Goal: Task Accomplishment & Management: Complete application form

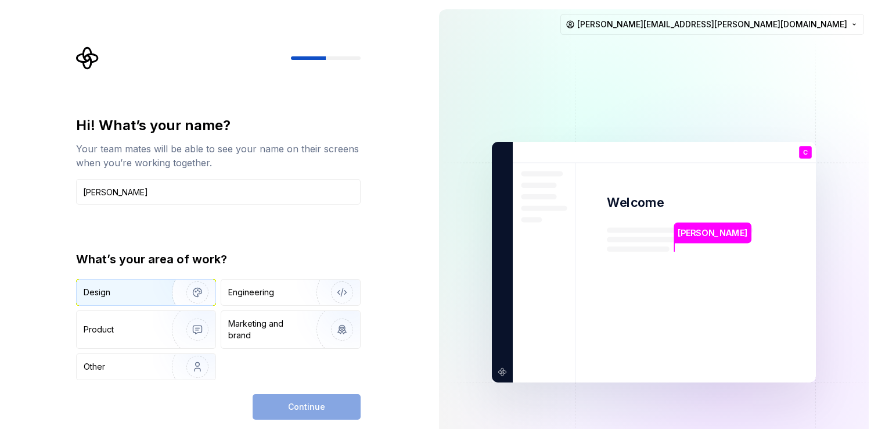
type input "[PERSON_NAME]"
click at [206, 295] on img "button" at bounding box center [190, 292] width 74 height 78
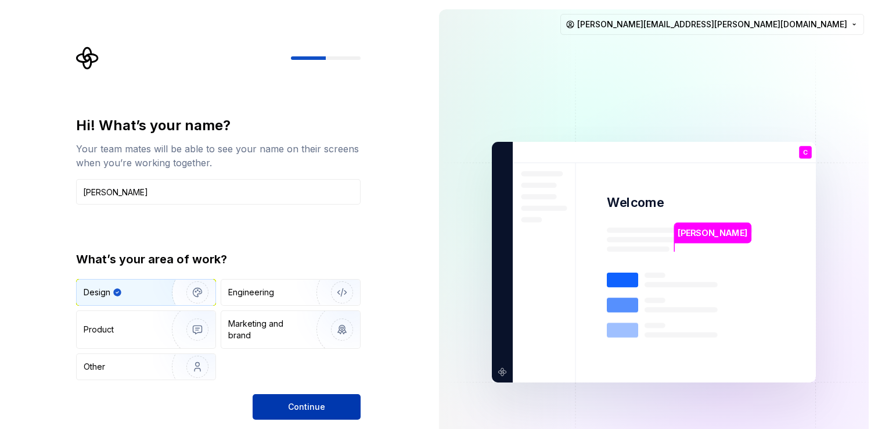
click at [304, 405] on span "Continue" at bounding box center [306, 407] width 37 height 12
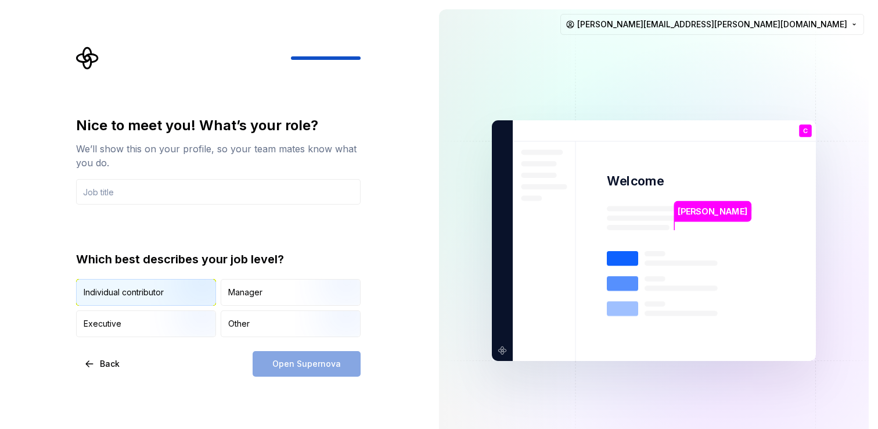
click at [143, 292] on div "Individual contributor" at bounding box center [124, 292] width 80 height 12
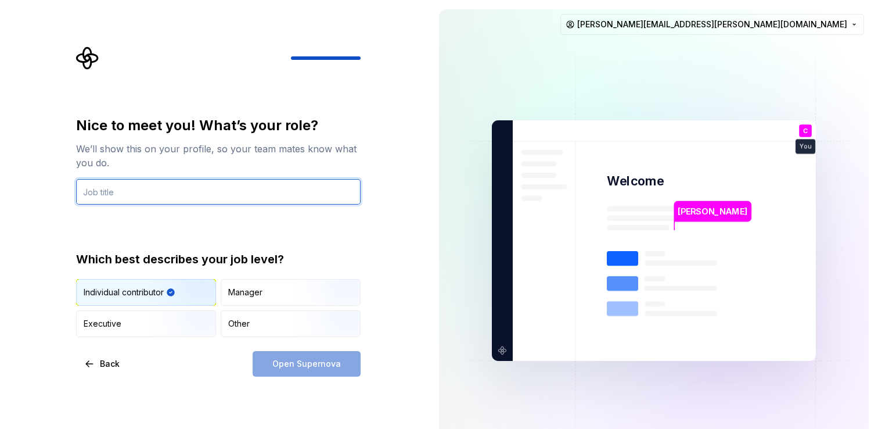
click at [112, 195] on input "text" at bounding box center [218, 192] width 285 height 26
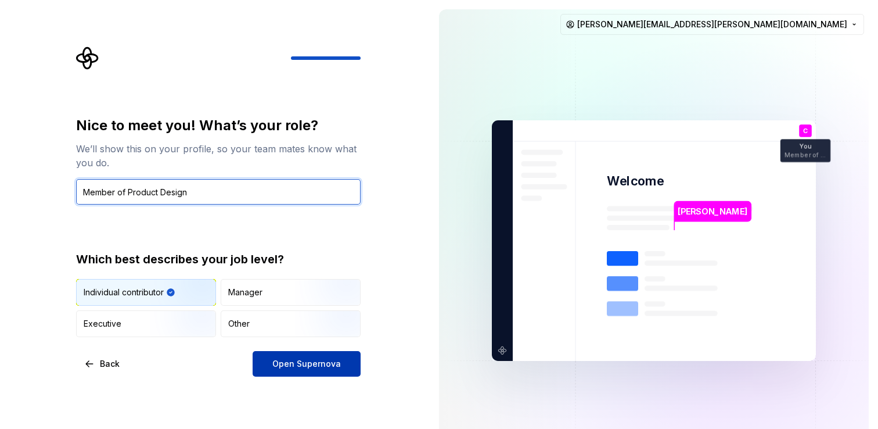
type input "Member of Product Design"
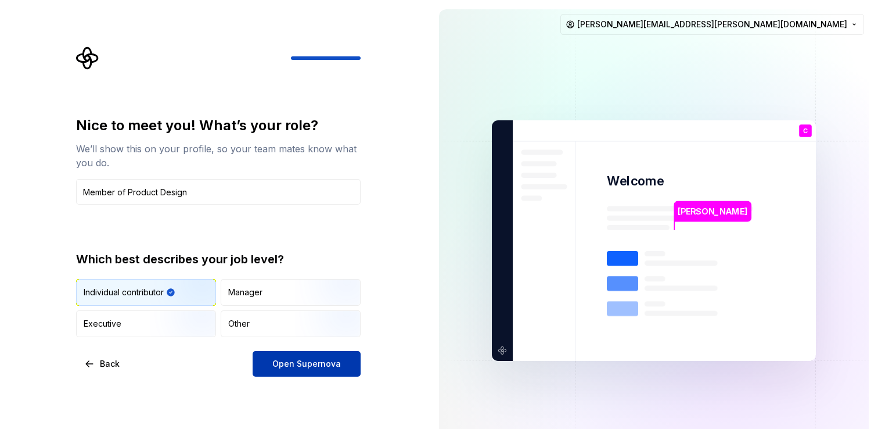
click at [328, 367] on span "Open Supernova" at bounding box center [306, 364] width 69 height 12
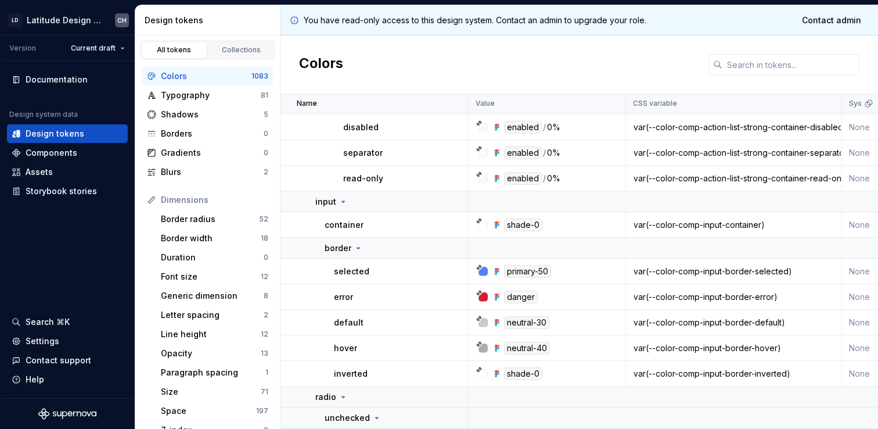
scroll to position [1658, 0]
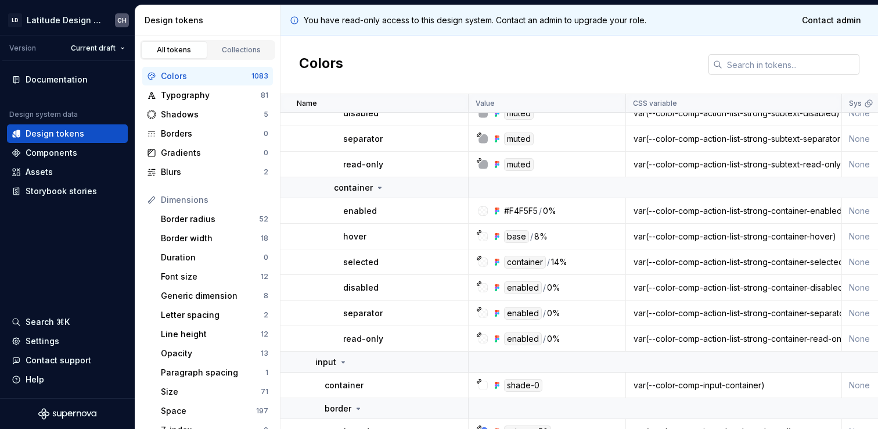
click at [759, 63] on input "text" at bounding box center [791, 64] width 137 height 21
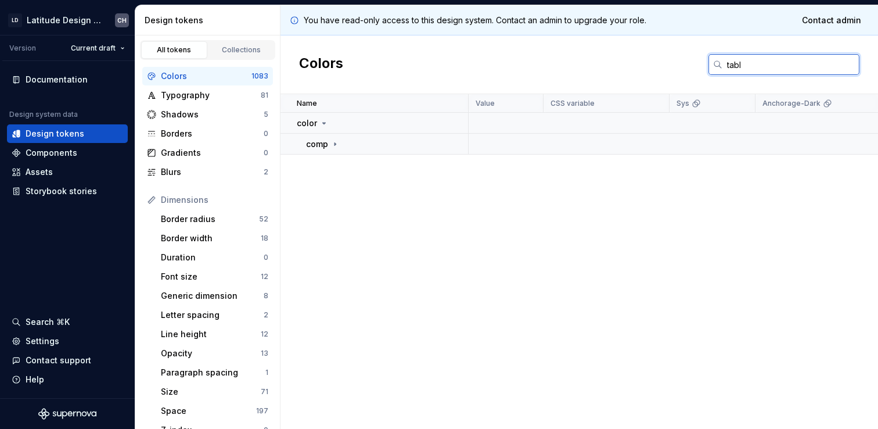
type input "table"
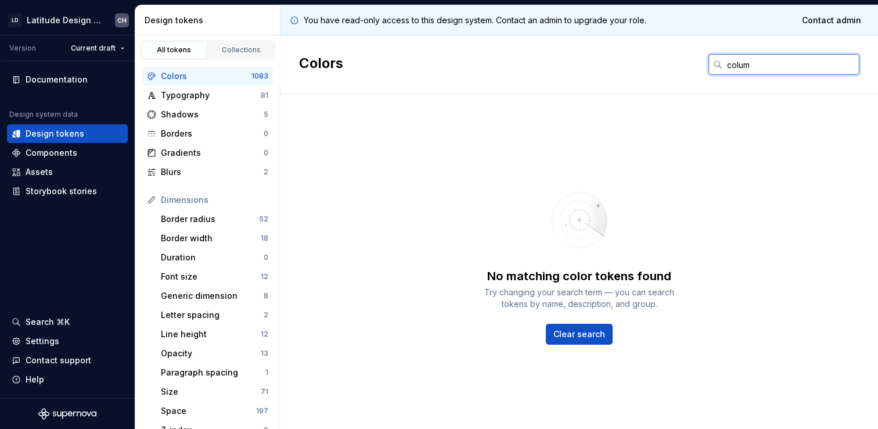
type input "column"
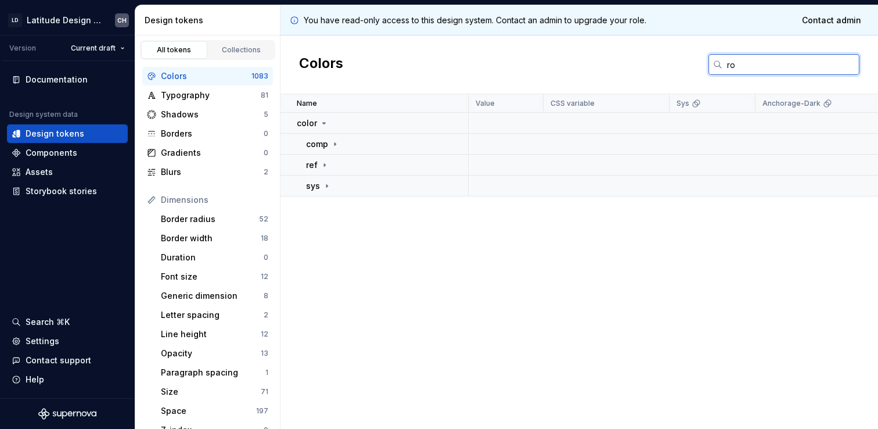
type input "row"
type input "table"
click at [331, 143] on icon at bounding box center [335, 143] width 9 height 9
click at [342, 166] on icon at bounding box center [343, 164] width 9 height 9
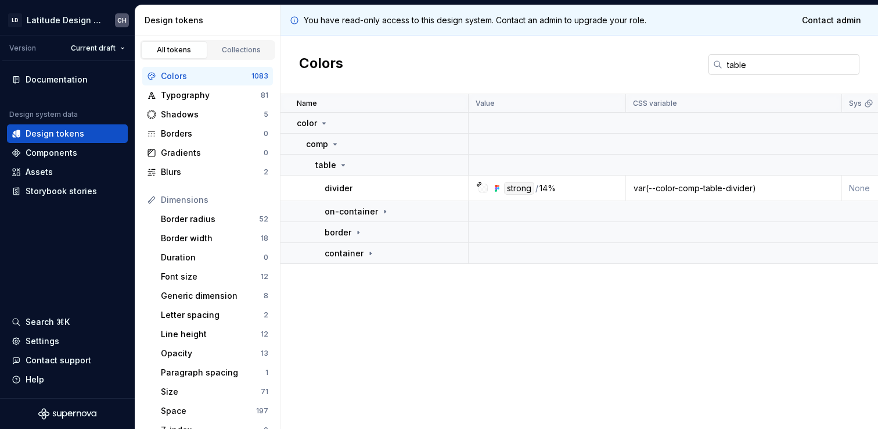
click at [757, 65] on input "table" at bounding box center [791, 64] width 137 height 21
click at [367, 252] on icon at bounding box center [370, 253] width 9 height 9
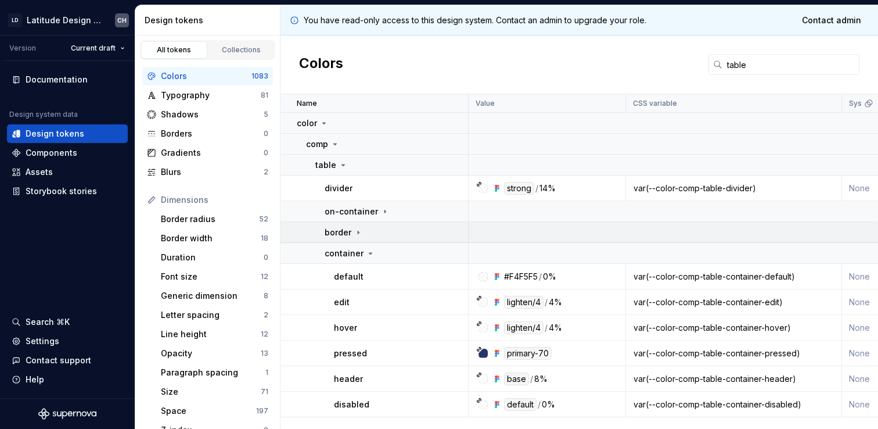
click at [358, 233] on icon at bounding box center [358, 232] width 9 height 9
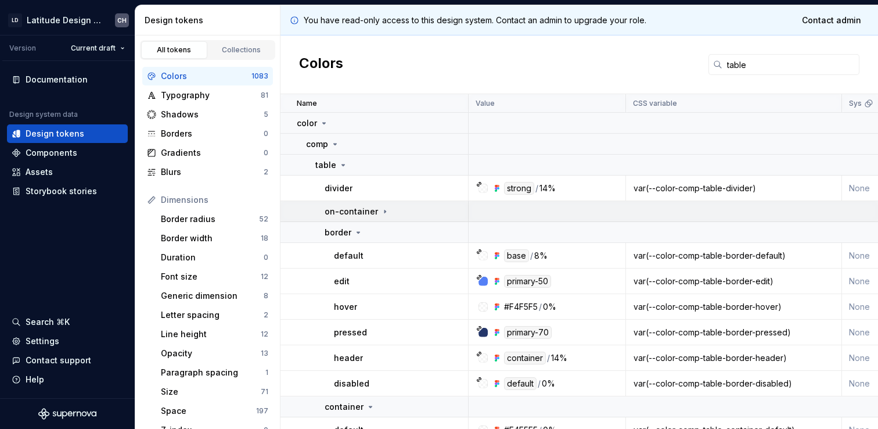
click at [382, 213] on icon at bounding box center [385, 211] width 9 height 9
